Goal: Information Seeking & Learning: Learn about a topic

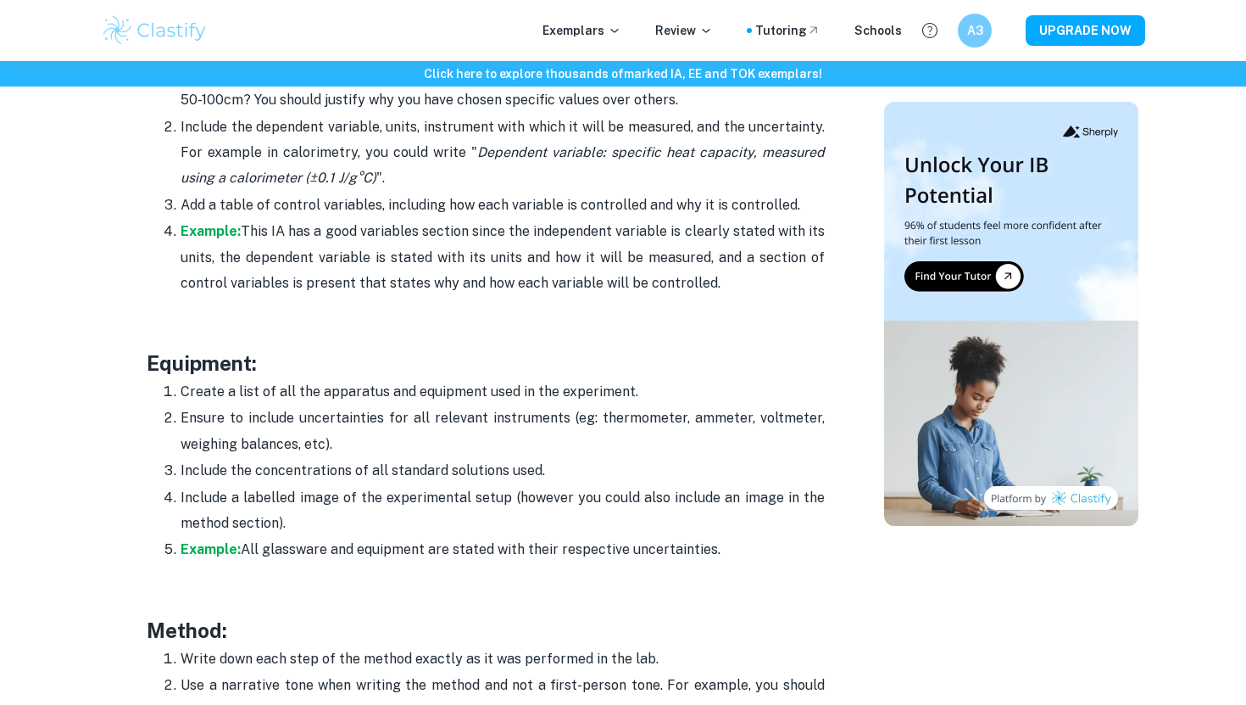
scroll to position [2996, 0]
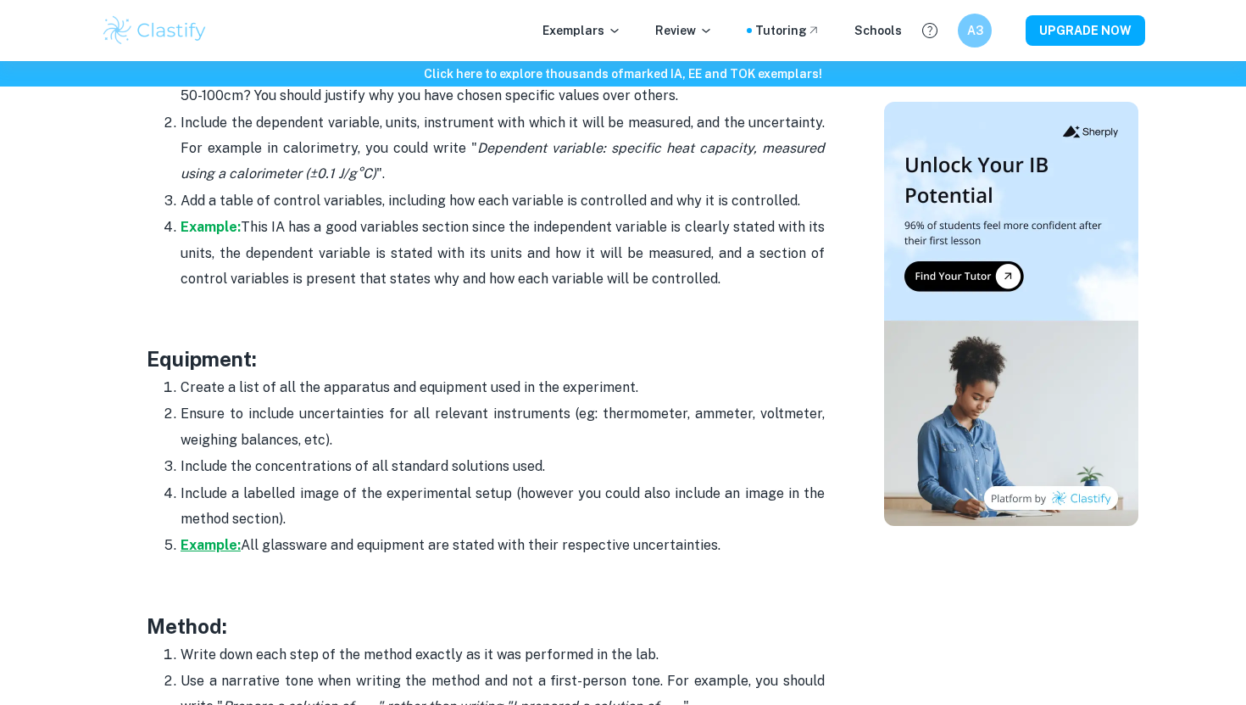
click at [223, 537] on strong "Example:" at bounding box center [211, 545] width 60 height 16
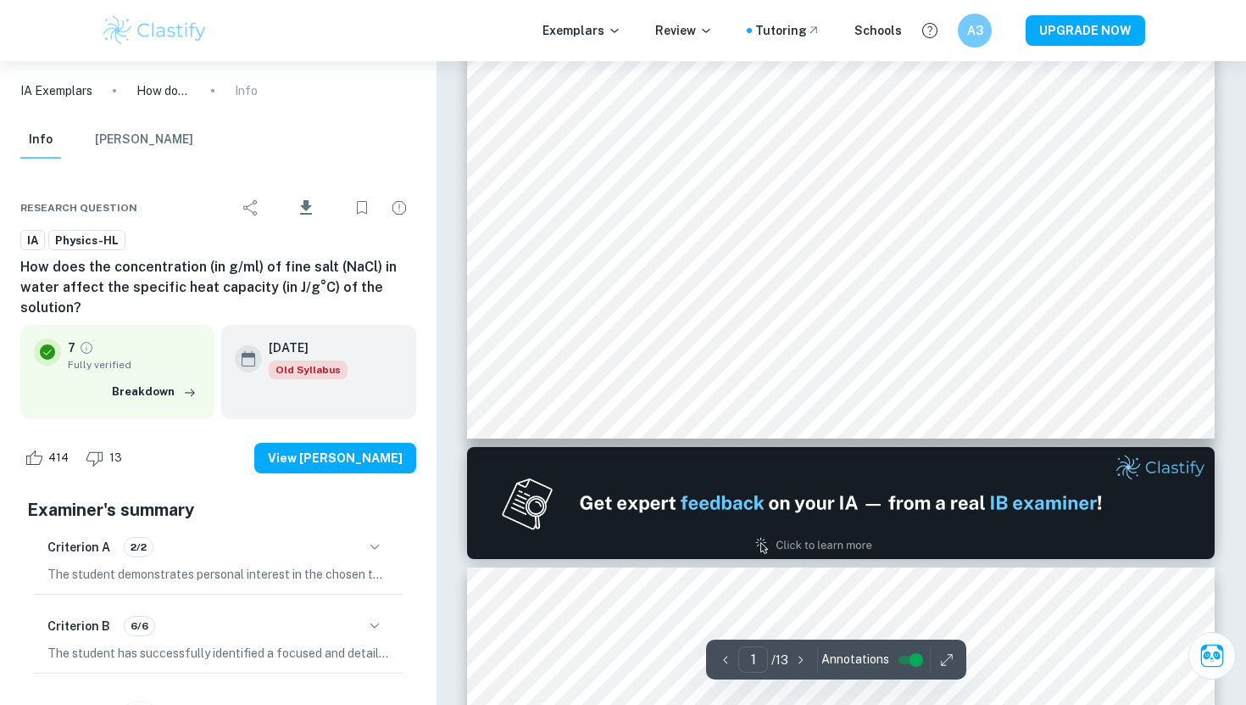
type input "2"
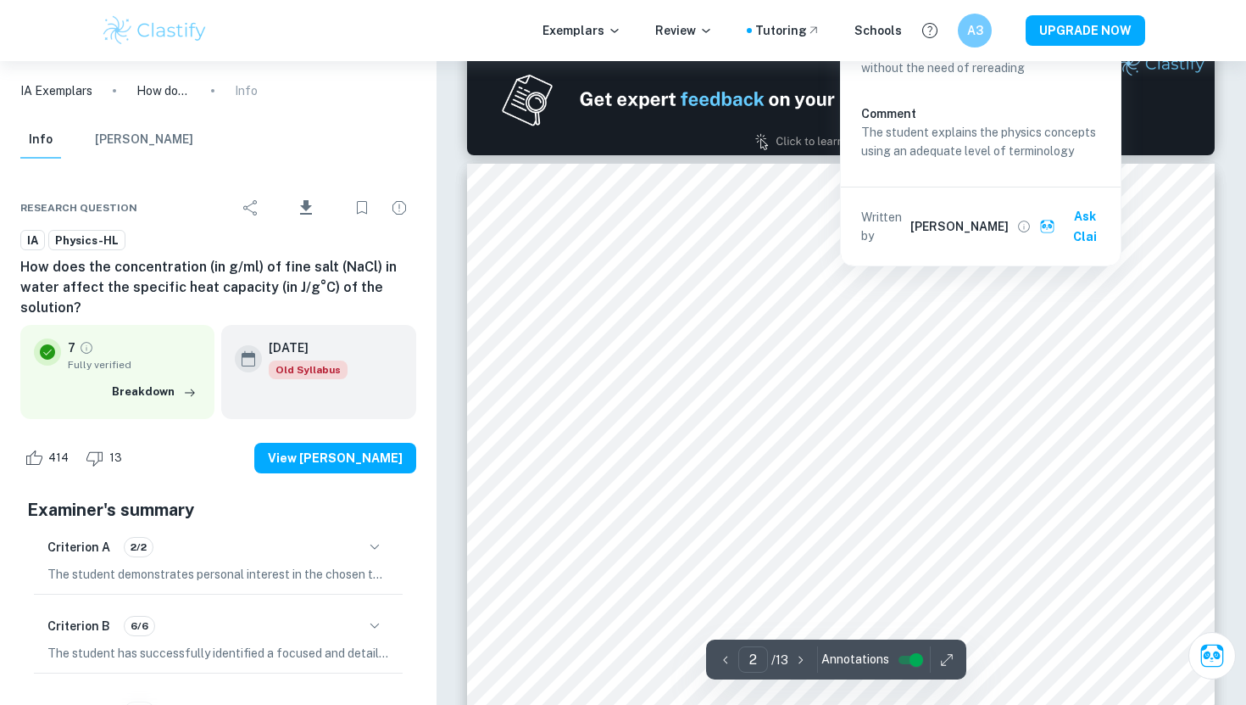
scroll to position [1152, 0]
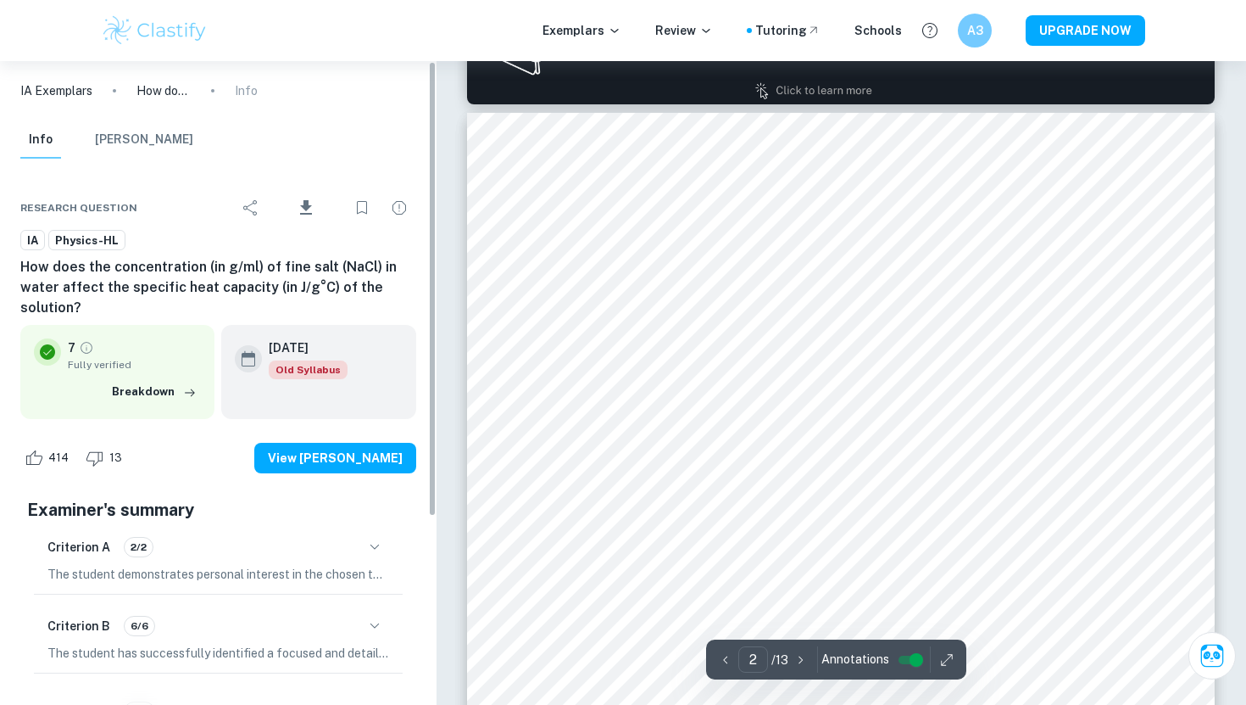
click at [297, 381] on div "May 2022 Old Syllabus" at bounding box center [318, 371] width 194 height 93
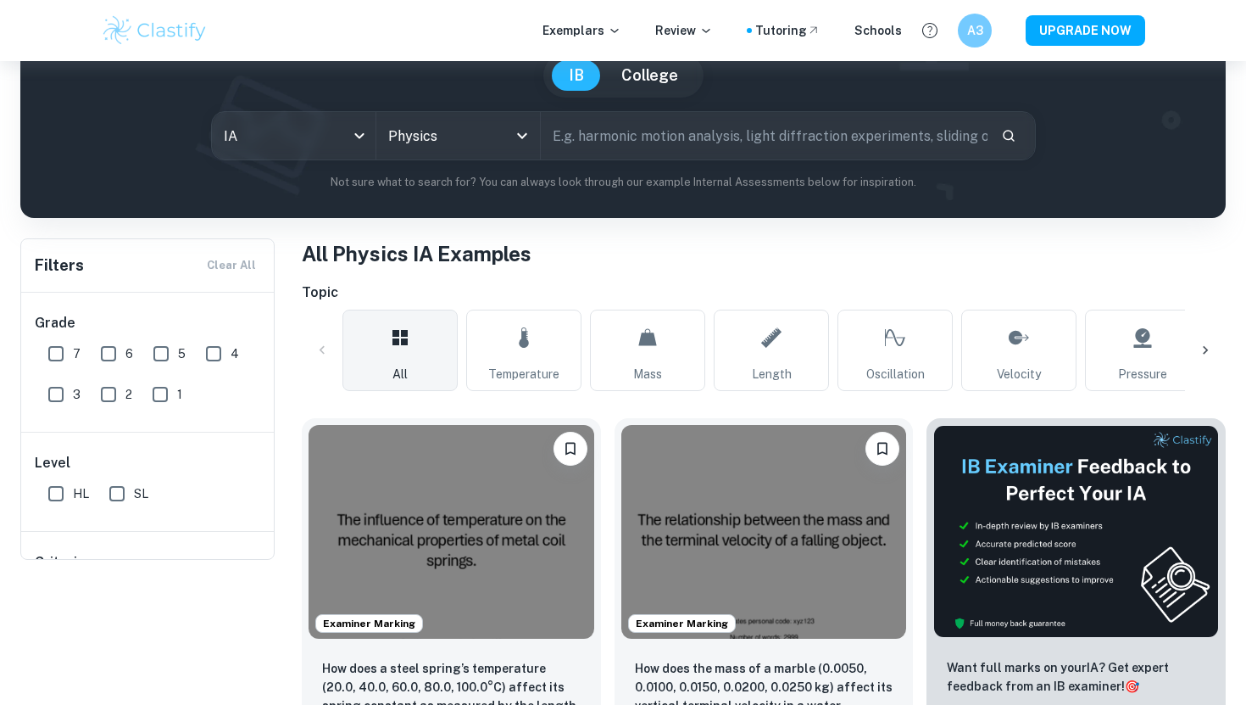
scroll to position [176, 0]
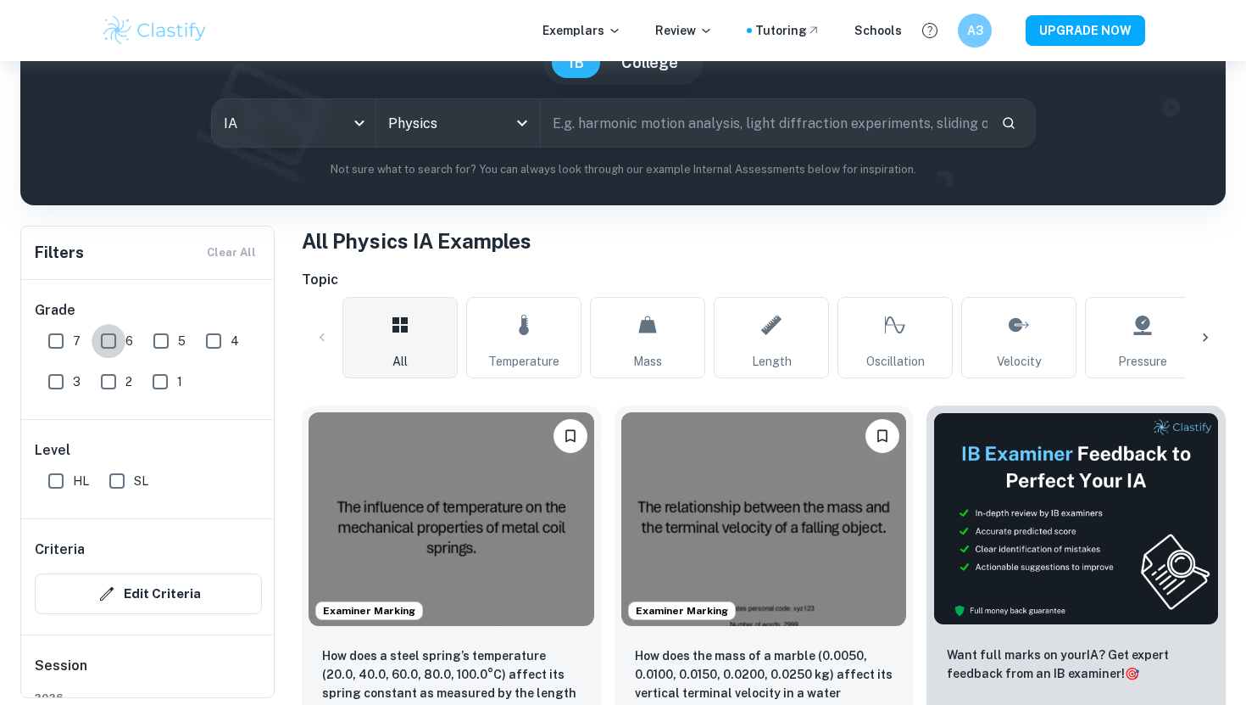
click at [108, 349] on input "6" at bounding box center [109, 341] width 34 height 34
checkbox input "true"
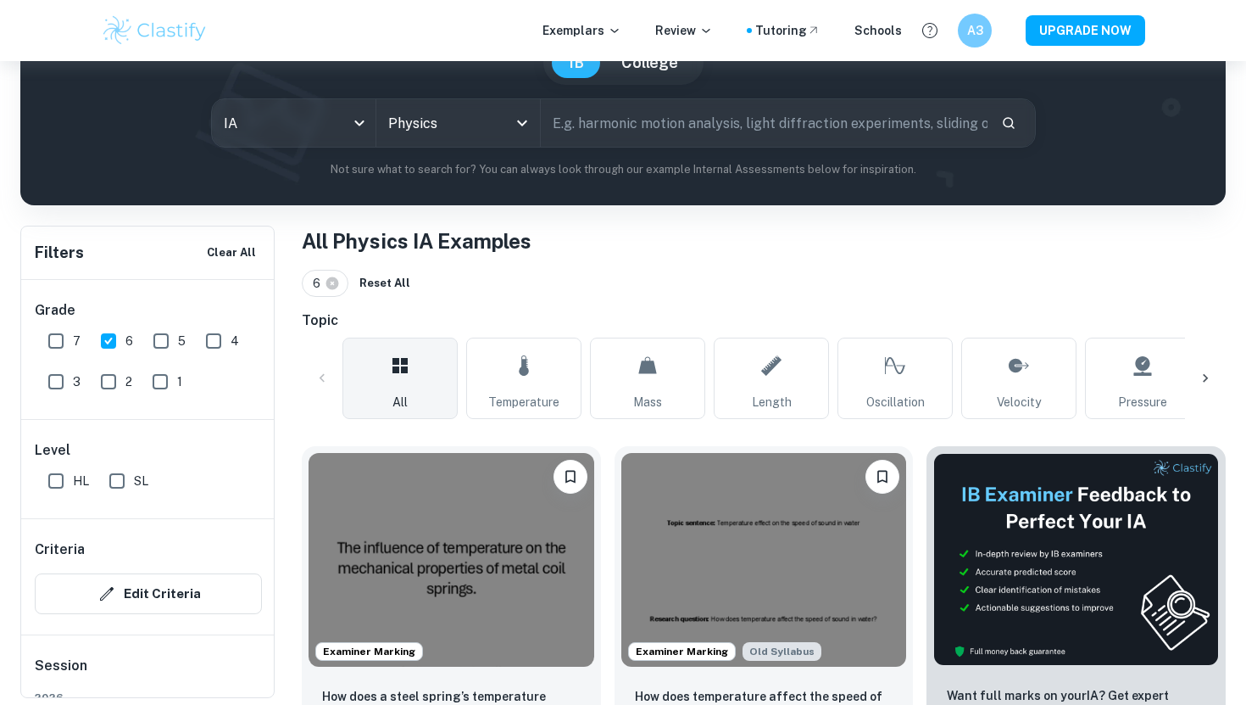
click at [114, 471] on input "SL" at bounding box center [117, 481] width 34 height 34
checkbox input "true"
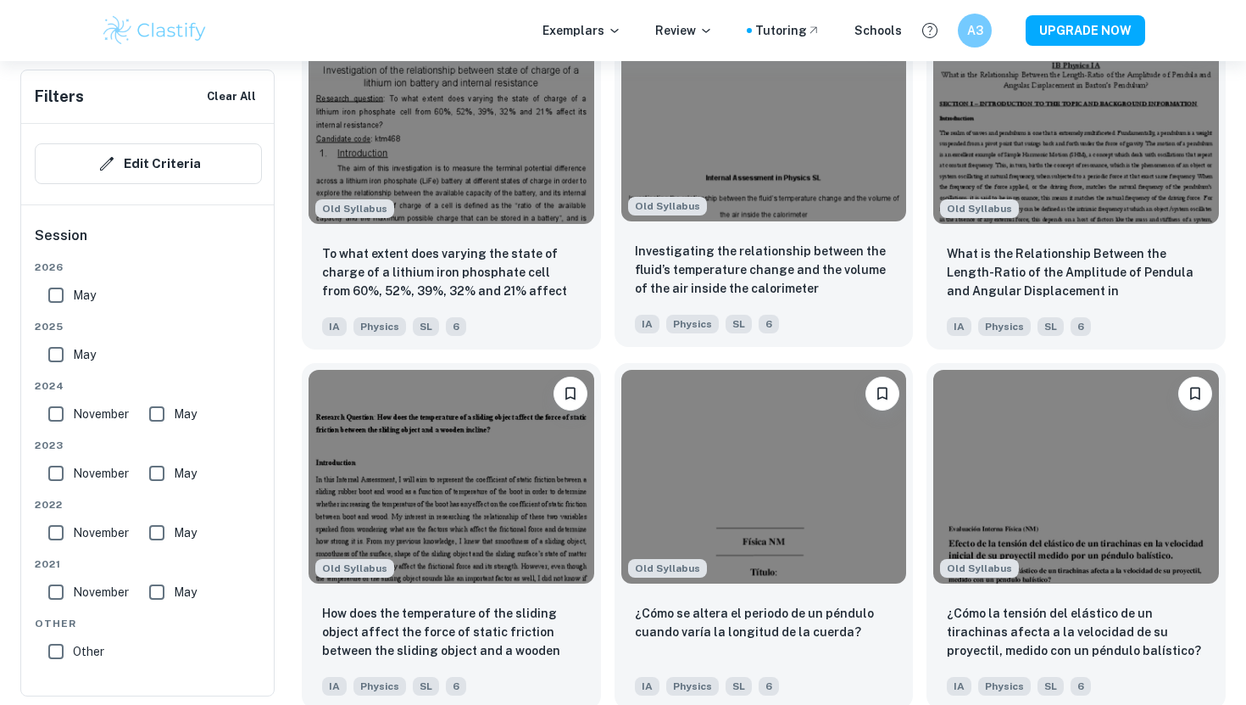
scroll to position [3884, 0]
